Goal: Information Seeking & Learning: Learn about a topic

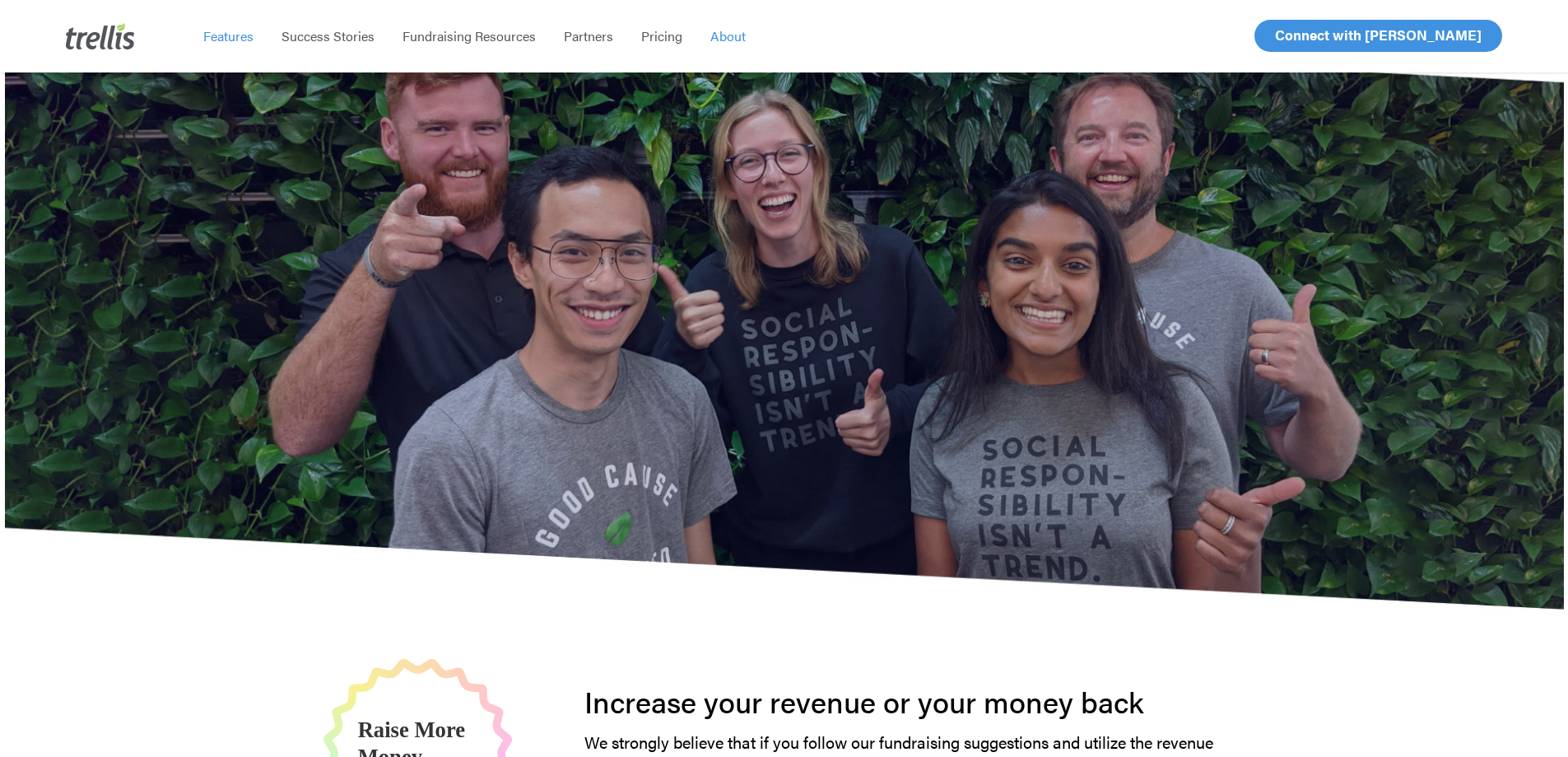
click at [220, 43] on span "Features" at bounding box center [228, 36] width 50 height 19
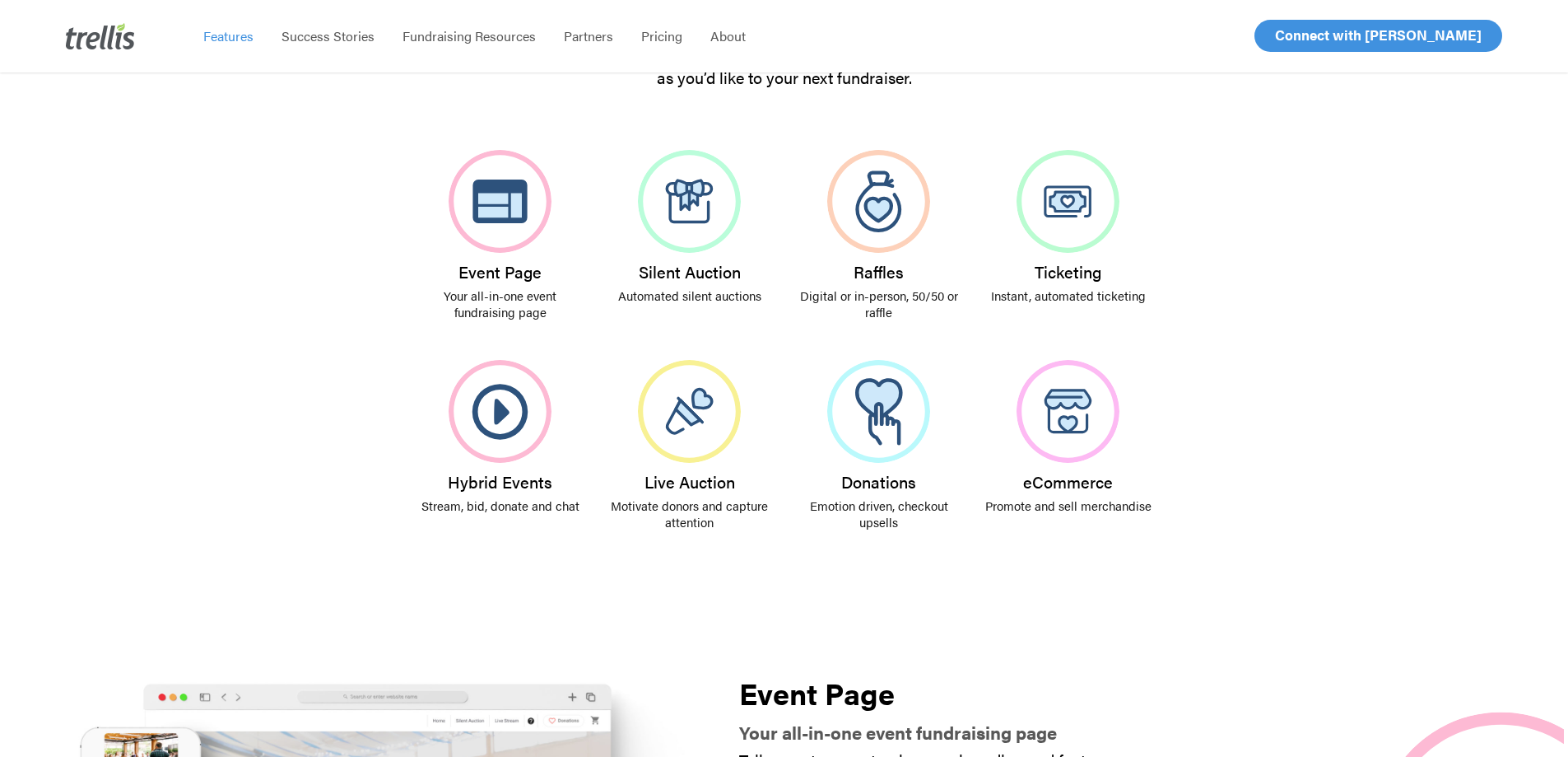
scroll to position [329, 0]
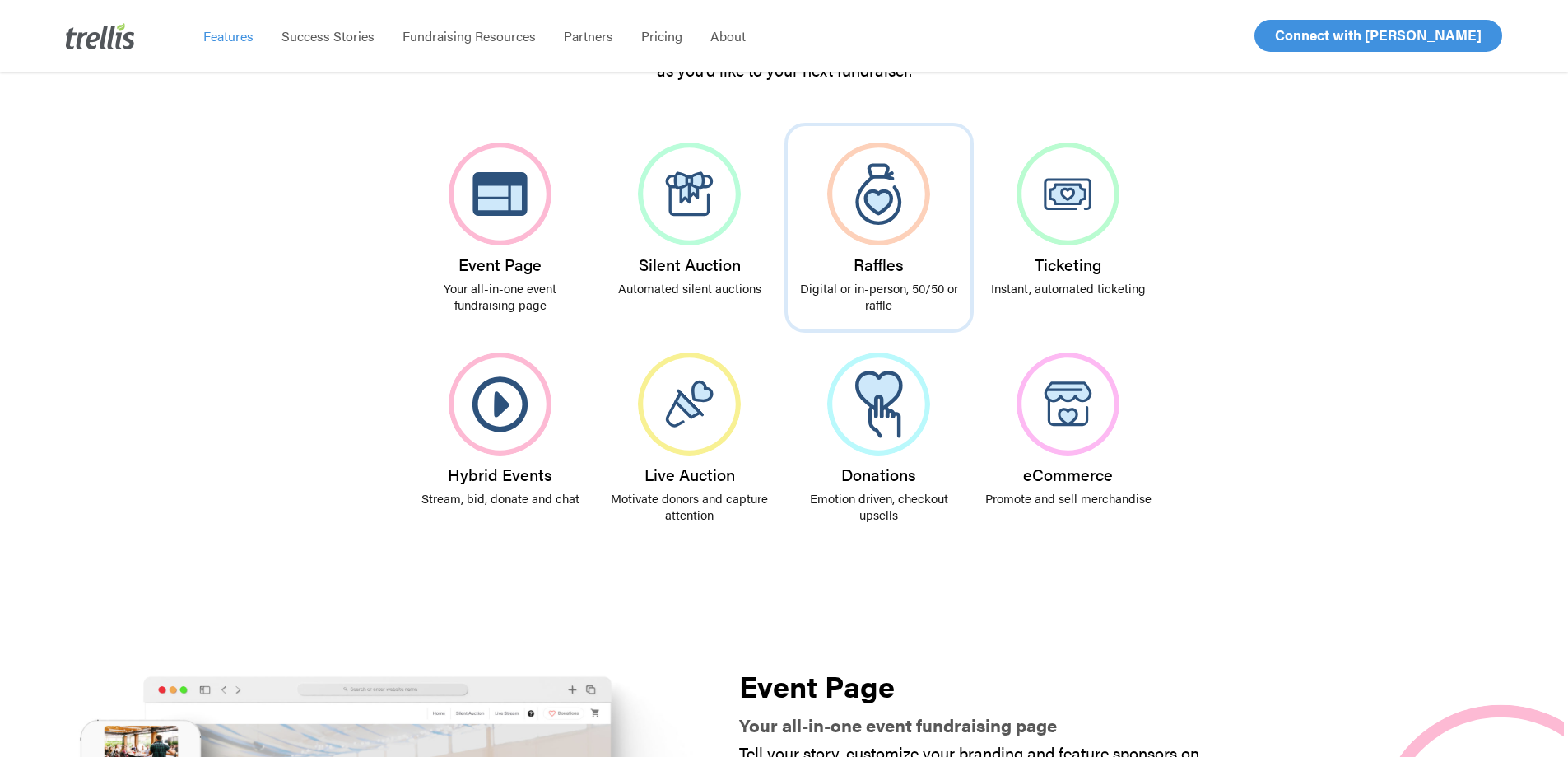
click at [883, 219] on img at bounding box center [878, 193] width 102 height 103
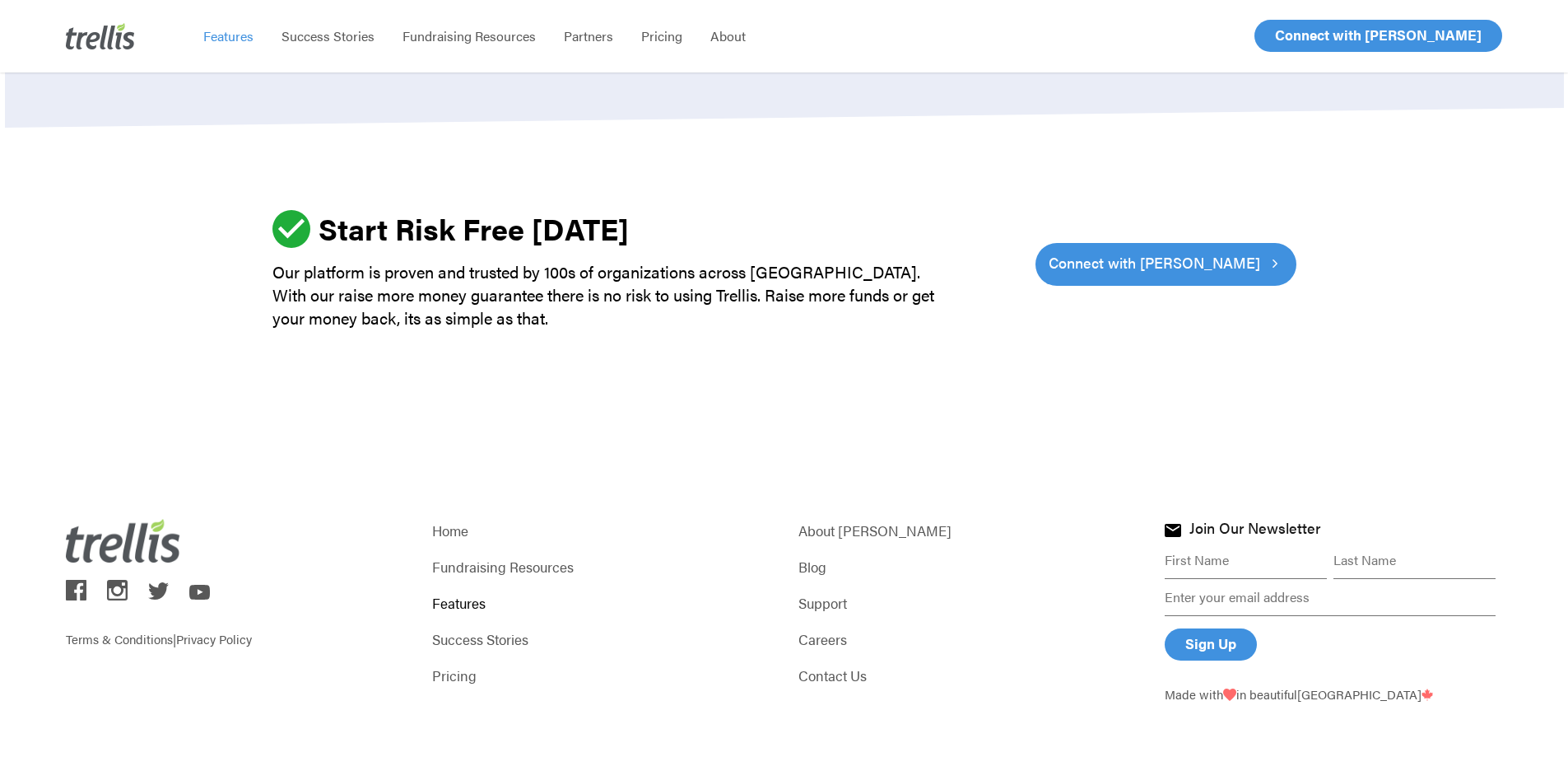
scroll to position [5014, 0]
click at [457, 663] on link "Pricing" at bounding box center [601, 674] width 337 height 23
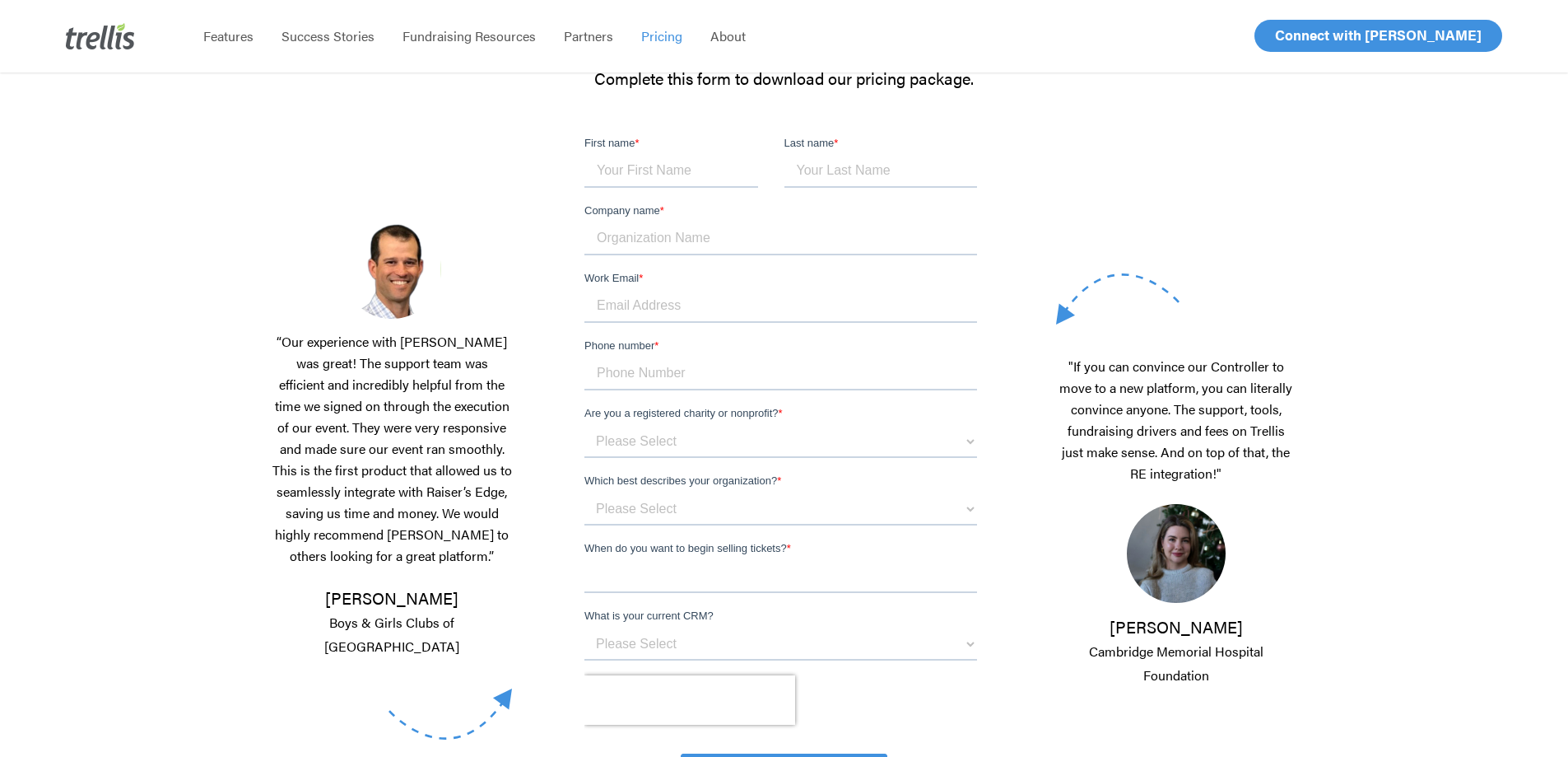
scroll to position [247, 0]
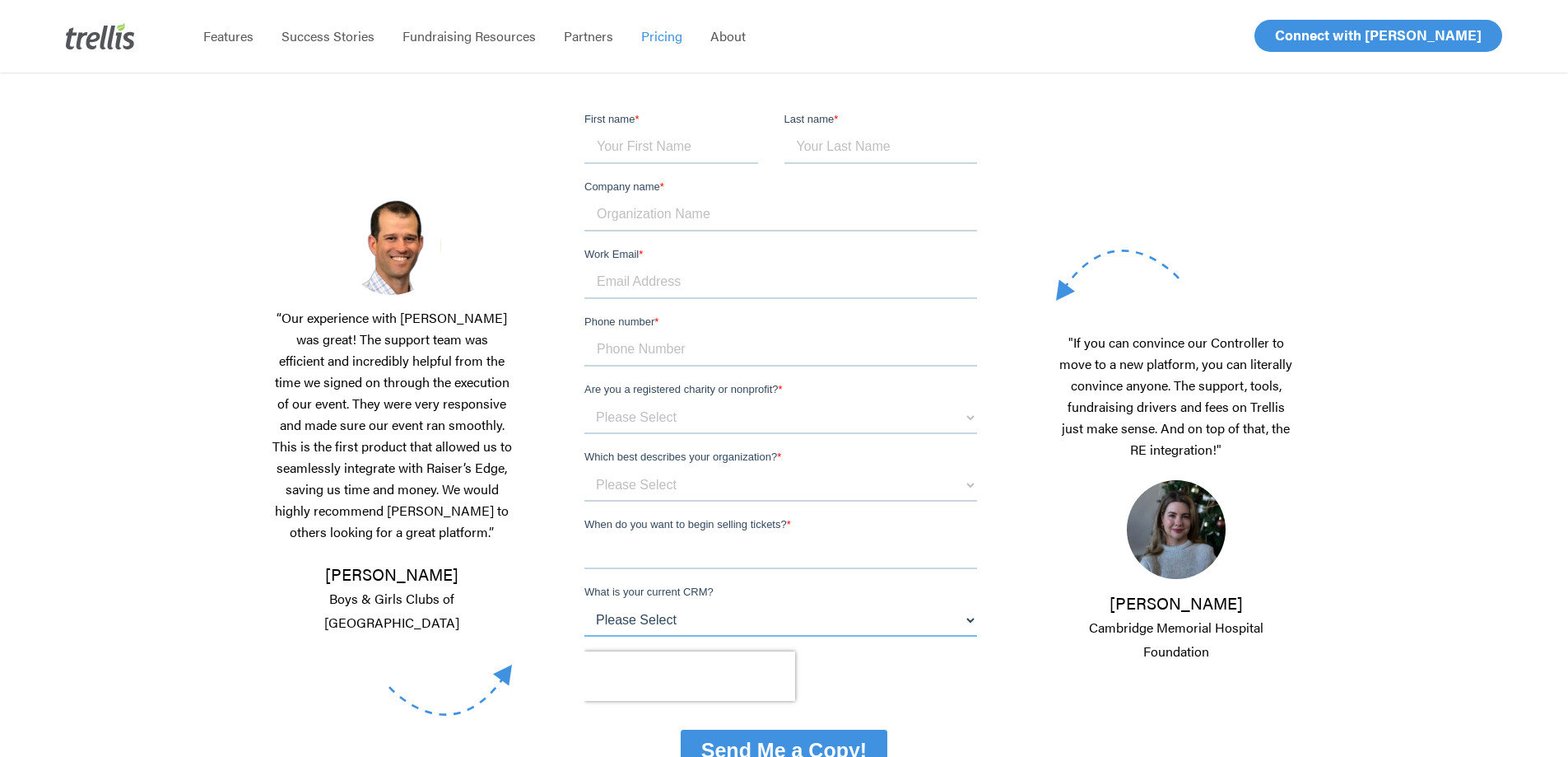
click at [704, 617] on select "Please Select Raiser's Edge Salesforce Donor Perfect Keela Canada Helps DMS BB …" at bounding box center [780, 620] width 392 height 33
